Goal: Task Accomplishment & Management: Use online tool/utility

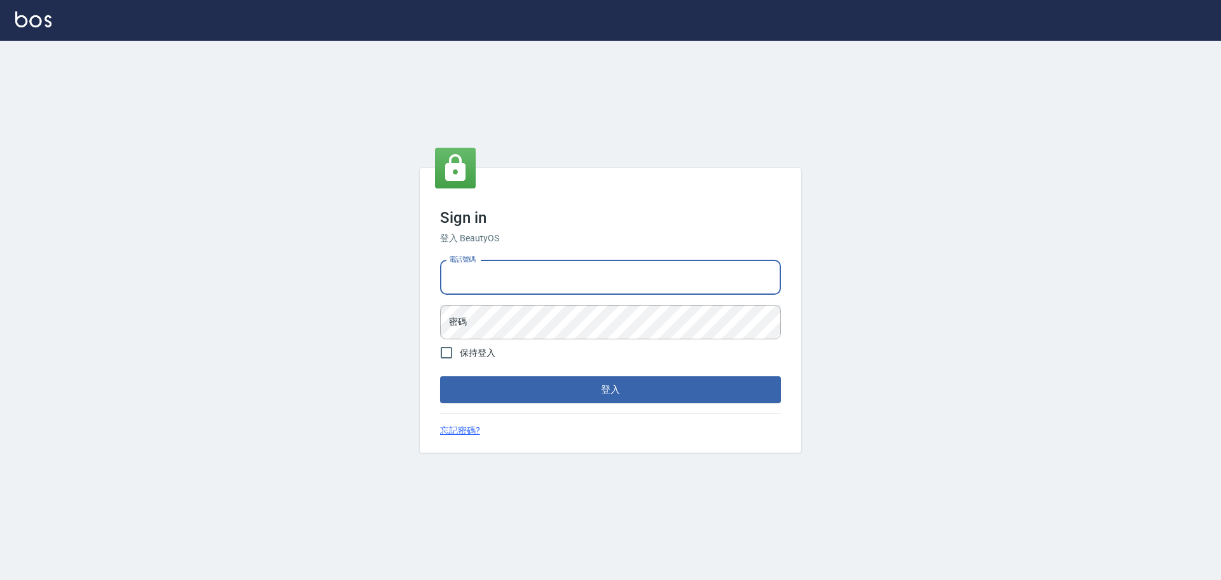
click at [469, 283] on input "電話號碼" at bounding box center [610, 277] width 341 height 34
type input "0916914211"
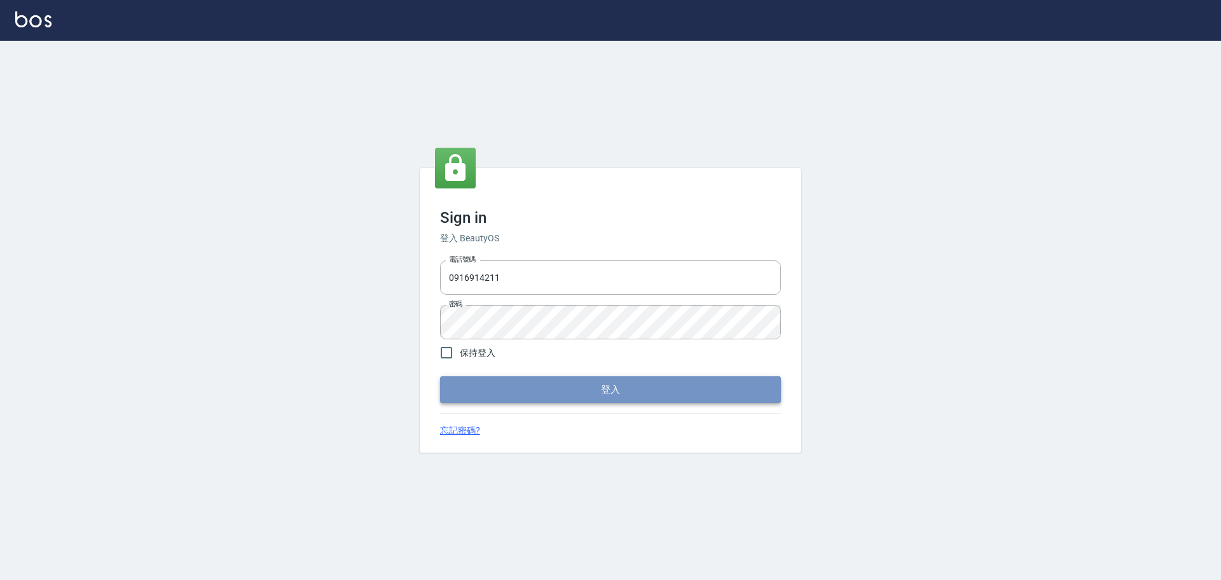
click at [575, 387] on button "登入" at bounding box center [610, 389] width 341 height 27
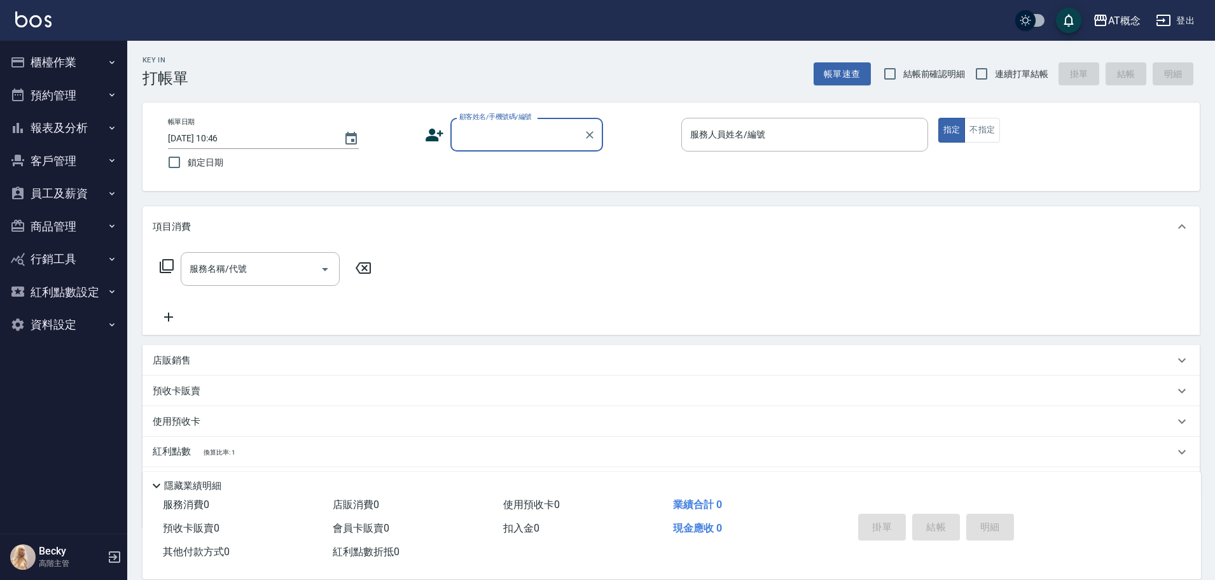
click at [44, 57] on button "櫃檯作業" at bounding box center [63, 62] width 117 height 33
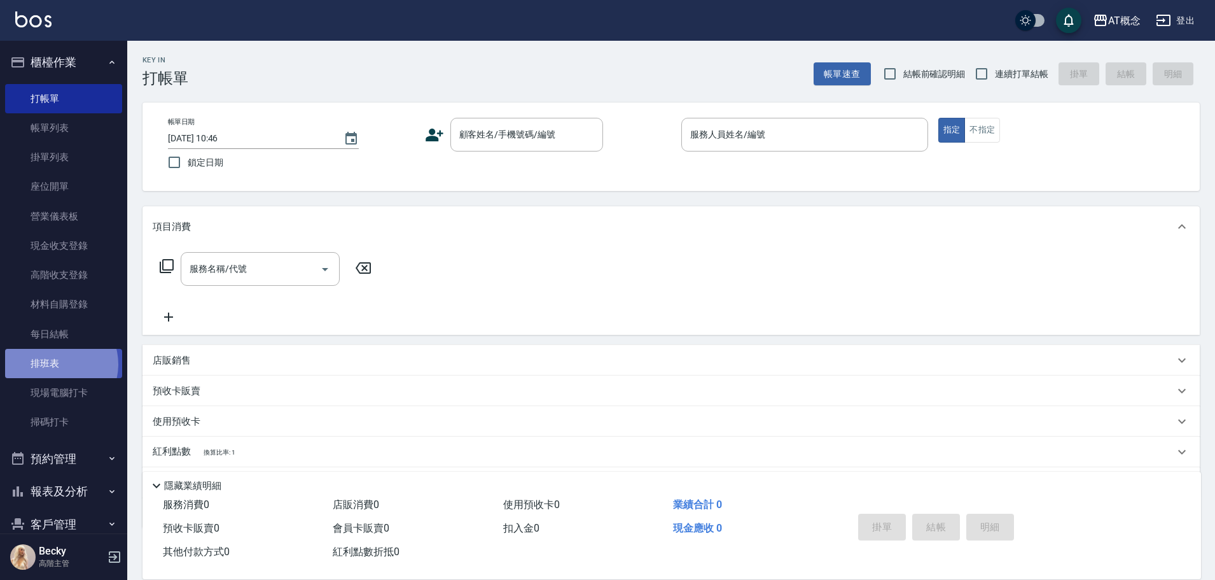
click at [55, 364] on link "排班表" at bounding box center [63, 363] width 117 height 29
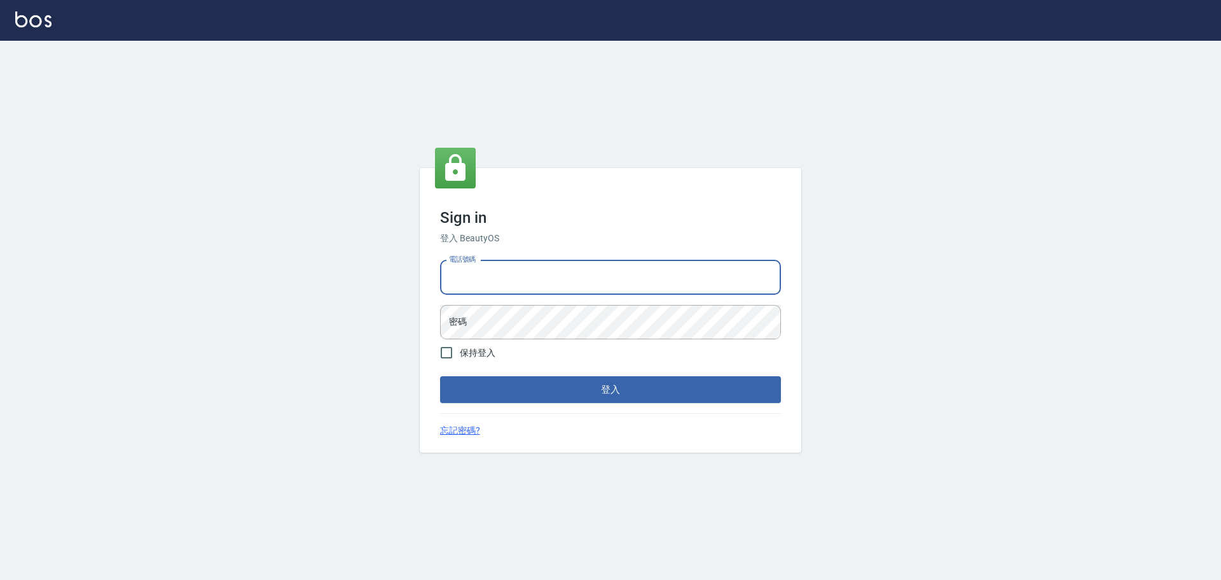
click at [467, 270] on input "電話號碼" at bounding box center [610, 277] width 341 height 34
type input "0916914211"
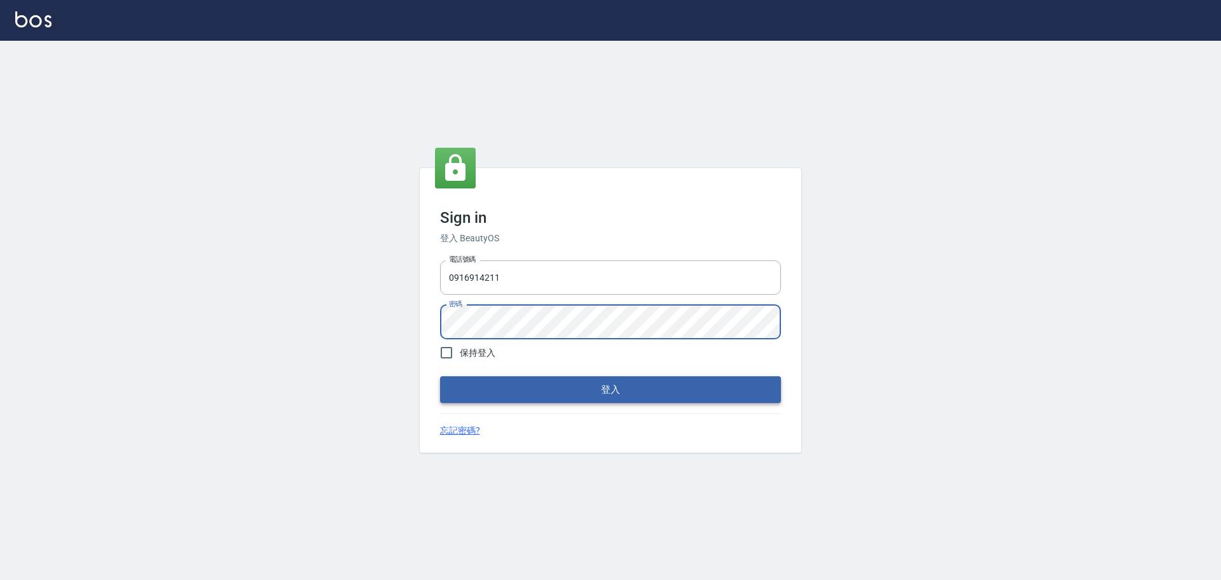
click at [612, 393] on button "登入" at bounding box center [610, 389] width 341 height 27
